Goal: Feedback & Contribution: Submit feedback/report problem

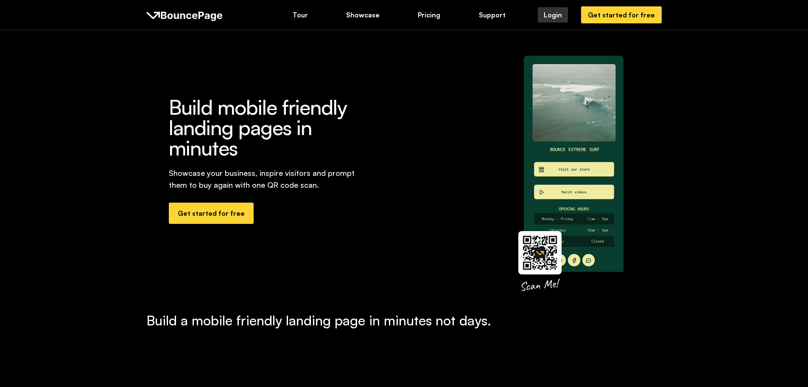
drag, startPoint x: 0, startPoint y: 0, endPoint x: 566, endPoint y: 17, distance: 565.9
click at [562, 17] on div "Login" at bounding box center [553, 14] width 18 height 9
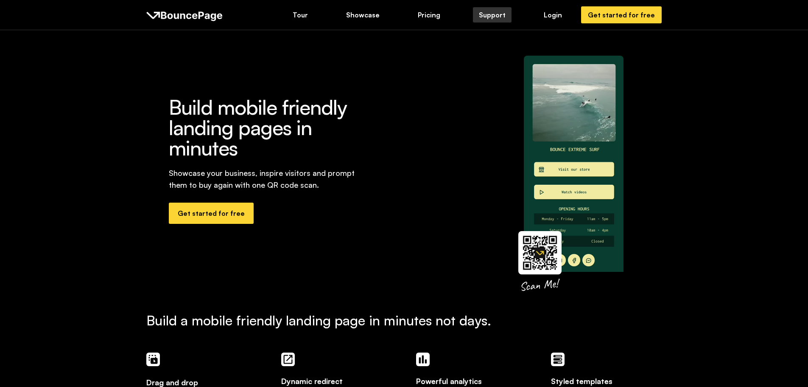
click at [511, 12] on link "Support" at bounding box center [492, 14] width 39 height 15
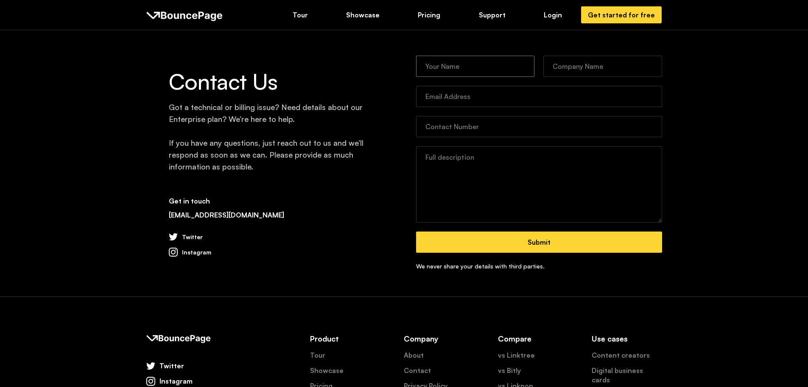
click at [450, 62] on input "Contact Form" at bounding box center [475, 66] width 119 height 21
type input "[PERSON_NAME]"
type input "[MEDICAL_DATA] Digital"
type input "[EMAIL_ADDRESS][DOMAIN_NAME]"
type input "6465868444"
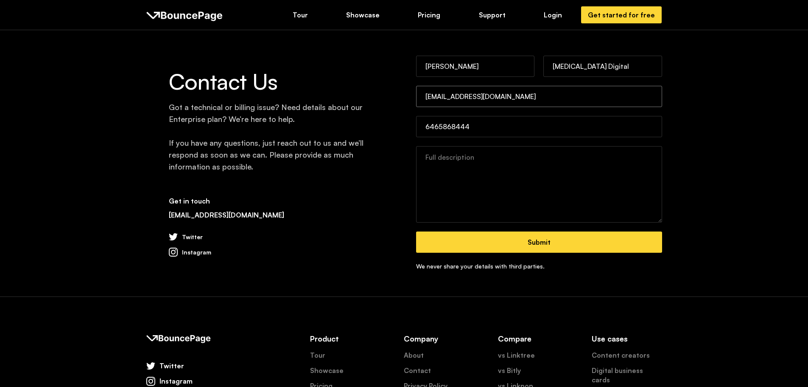
drag, startPoint x: 441, startPoint y: 95, endPoint x: 406, endPoint y: 95, distance: 34.4
click at [406, 95] on div "Contact Us Got a technical or billing issue? Need details about our Enterprise …" at bounding box center [404, 163] width 516 height 215
click at [449, 95] on input "[EMAIL_ADDRESS][DOMAIN_NAME]" at bounding box center [539, 96] width 246 height 21
type input "[PERSON_NAME][EMAIL_ADDRESS][DOMAIN_NAME]"
click at [483, 125] on input "6465868444" at bounding box center [539, 126] width 246 height 21
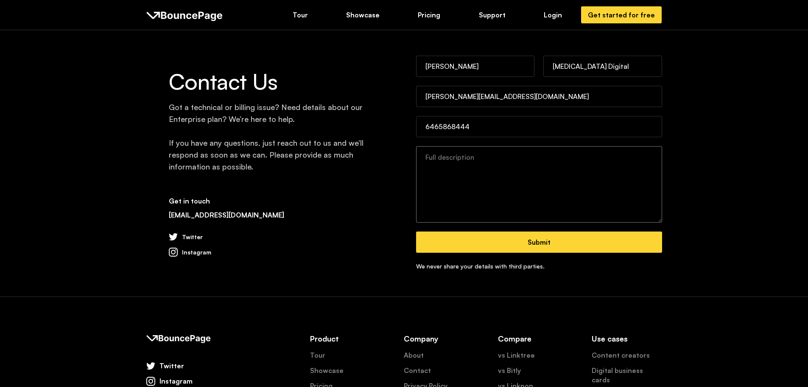
click at [422, 163] on textarea "Contact Form" at bounding box center [539, 184] width 246 height 76
click at [513, 152] on textarea "Hi. I have an Account and I cannot access it and my QR Codes are not working." at bounding box center [539, 184] width 246 height 76
click at [467, 160] on textarea "Hi. I have an Account and I cannot access it and my QR Codes are not working." at bounding box center [539, 184] width 246 height 76
click at [465, 168] on textarea "Hi. I have an Account and I cannot access it and my QR Codes are not working." at bounding box center [539, 184] width 246 height 76
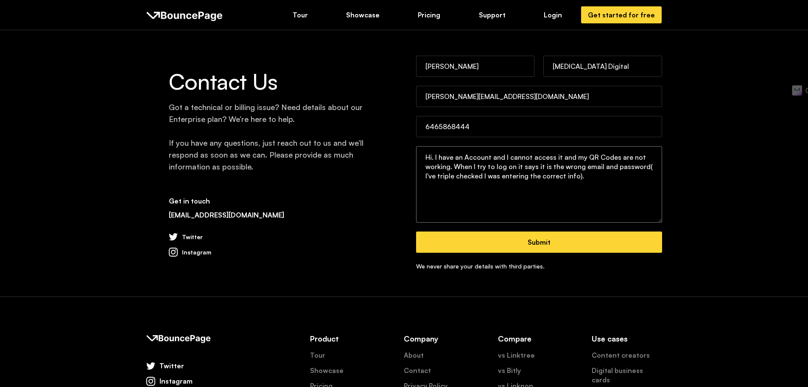
click at [642, 166] on textarea "Hi. I have an Account and I cannot access it and my QR Codes are not working. W…" at bounding box center [539, 184] width 246 height 76
click at [424, 174] on textarea "Hi. I have an Account and I cannot access it and my QR Codes are not working. W…" at bounding box center [539, 184] width 246 height 76
drag, startPoint x: 616, startPoint y: 173, endPoint x: 613, endPoint y: 180, distance: 8.4
click at [615, 174] on textarea "Hi. I have an Account and I cannot access it and my QR Codes are not working. W…" at bounding box center [539, 184] width 246 height 76
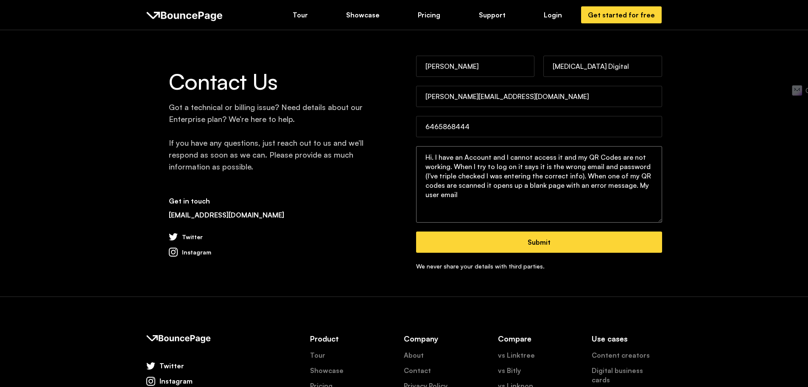
click at [426, 199] on textarea "Hi. I have an Account and I cannot access it and my QR Codes are not working. W…" at bounding box center [539, 184] width 246 height 76
click at [500, 200] on textarea "Hi. I have an Account and I cannot access it and my QR Codes are not working. W…" at bounding box center [539, 184] width 246 height 76
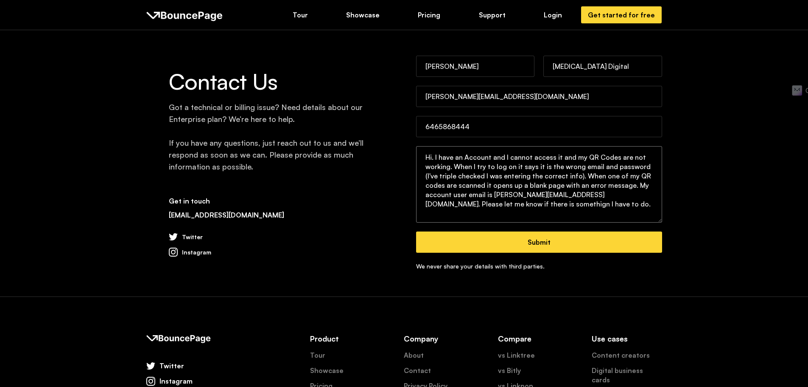
click at [471, 208] on textarea "Hi. I have an Account and I cannot access it and my QR Codes are not working. W…" at bounding box center [539, 184] width 246 height 76
click at [466, 205] on textarea "Hi. I have an Account and I cannot access it and my QR Codes are not working. W…" at bounding box center [539, 184] width 246 height 76
click at [476, 205] on textarea "Hi. I have an Account and I cannot access it and my QR Codes are not working. W…" at bounding box center [539, 184] width 246 height 76
drag, startPoint x: 474, startPoint y: 205, endPoint x: 481, endPoint y: 205, distance: 7.6
click at [481, 205] on textarea "Hi. I have an Account and I cannot access it and my QR Codes are not working. W…" at bounding box center [539, 184] width 246 height 76
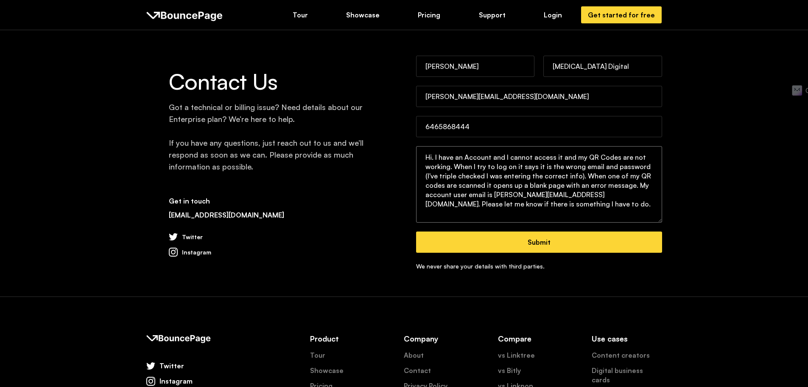
click at [527, 203] on textarea "Hi. I have an Account and I cannot access it and my QR Codes are not working. W…" at bounding box center [539, 184] width 246 height 76
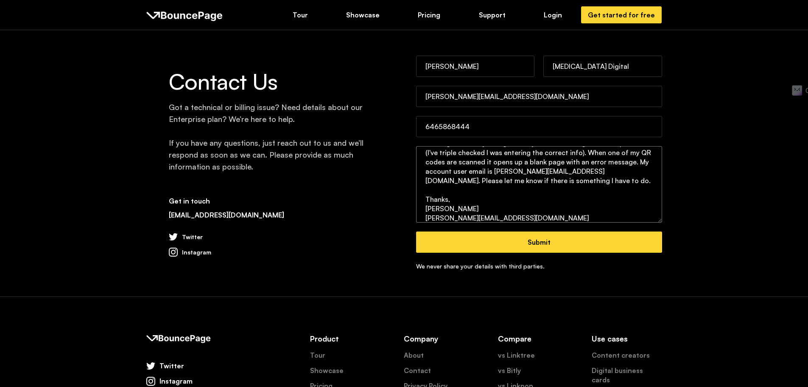
scroll to position [33, 0]
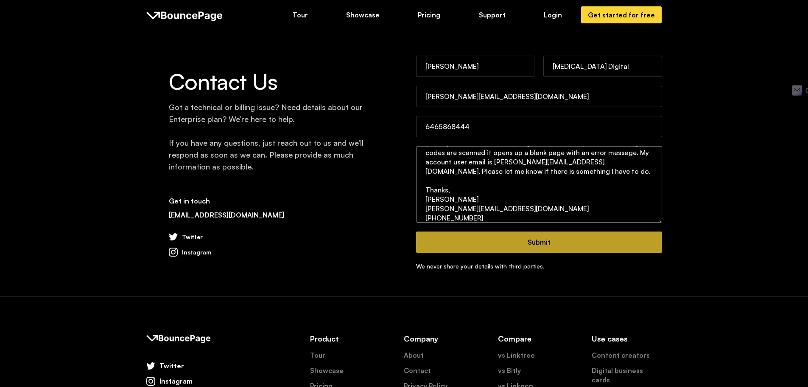
type textarea "Hi. I have an Account and I cannot access it and my QR Codes are not working. W…"
click at [543, 241] on input "Submit" at bounding box center [539, 241] width 246 height 21
